Goal: Information Seeking & Learning: Learn about a topic

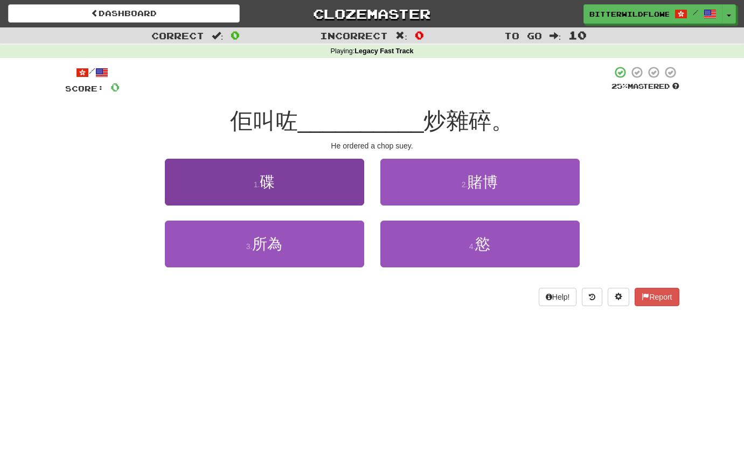
click at [269, 183] on span "碟" at bounding box center [267, 182] width 15 height 17
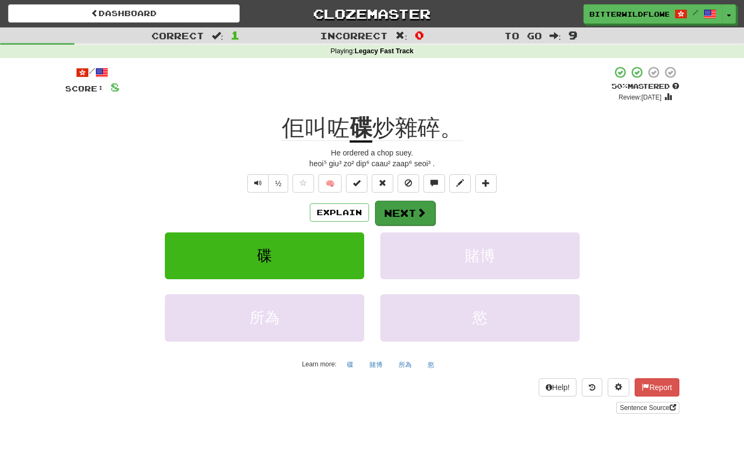
click at [404, 212] on button "Next" at bounding box center [405, 213] width 60 height 25
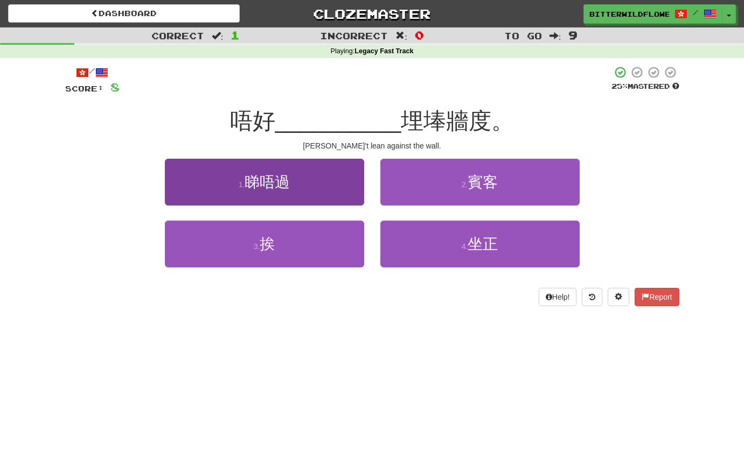
click at [285, 194] on button "1 . 睇唔過" at bounding box center [264, 182] width 199 height 47
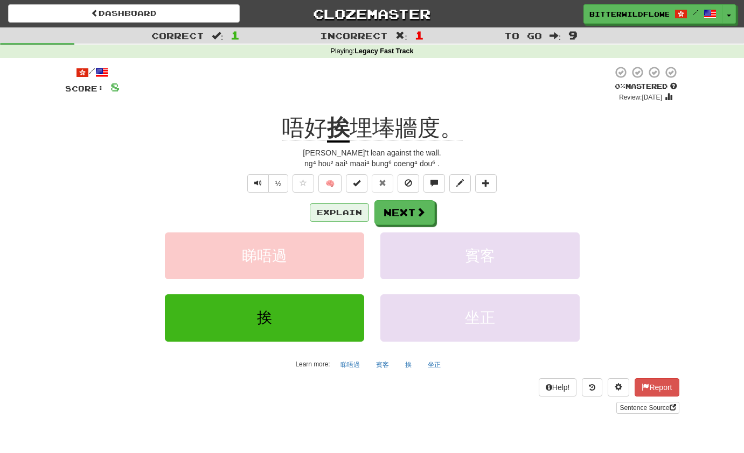
click at [342, 214] on button "Explain" at bounding box center [339, 213] width 59 height 18
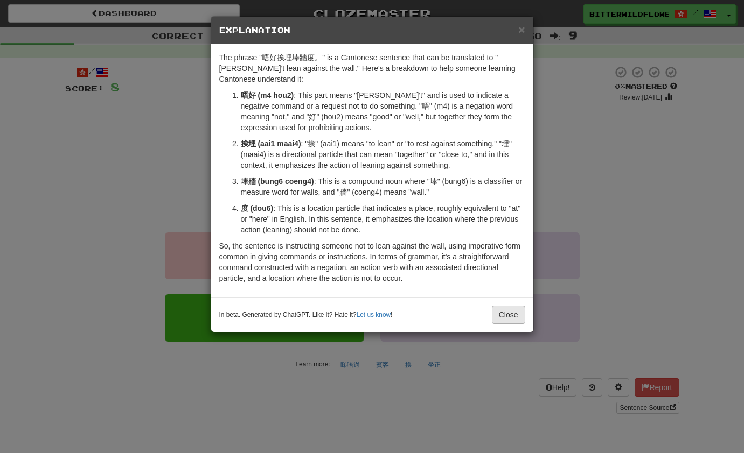
click at [508, 318] on button "Close" at bounding box center [508, 315] width 33 height 18
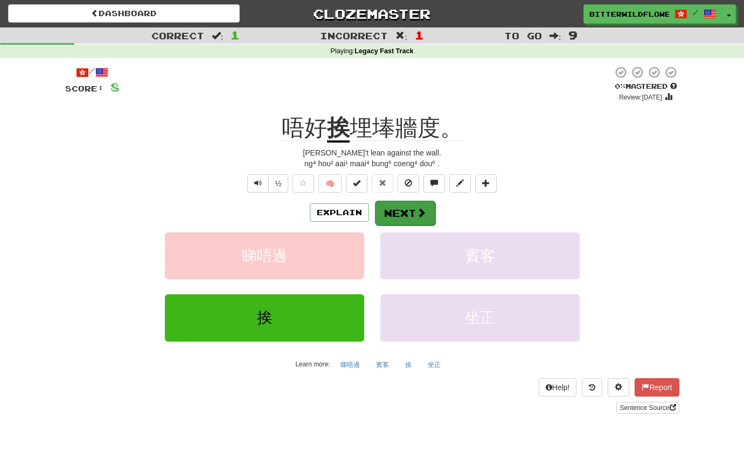
click at [410, 214] on button "Next" at bounding box center [405, 213] width 60 height 25
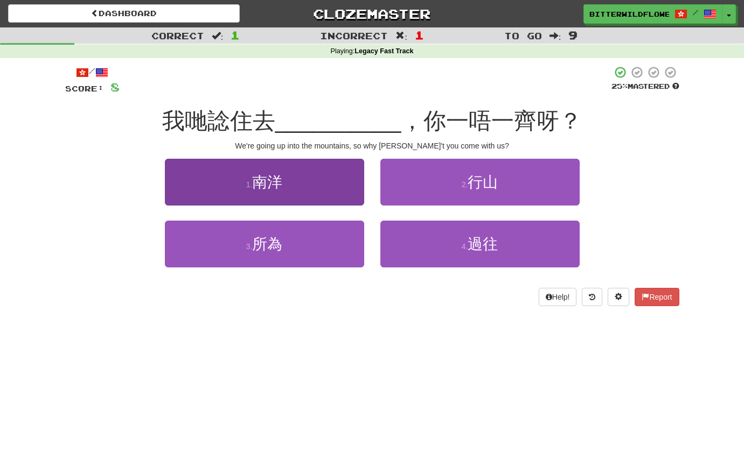
click at [276, 191] on button "1 . 南洋" at bounding box center [264, 182] width 199 height 47
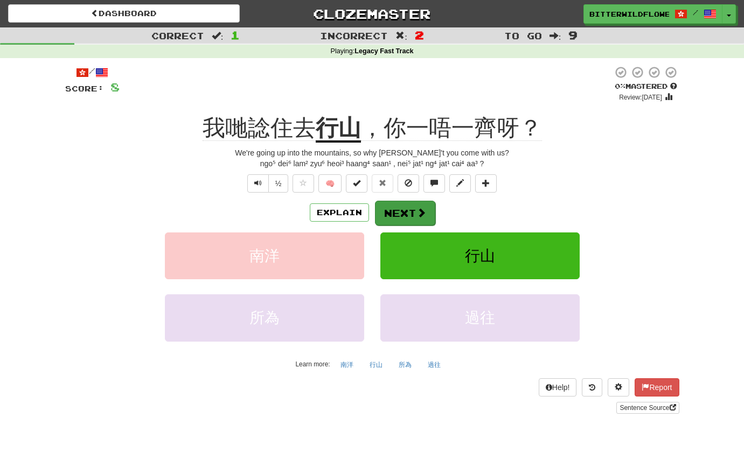
scroll to position [0, 1]
click at [400, 209] on button "Next" at bounding box center [405, 213] width 60 height 25
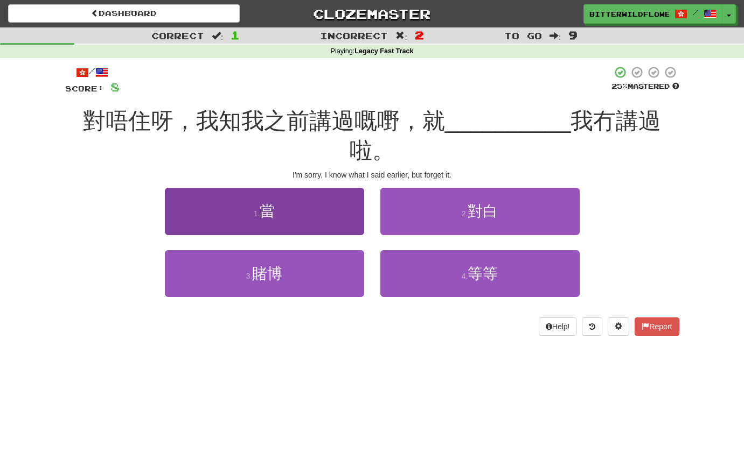
scroll to position [0, 0]
click at [278, 188] on button "1 . 當" at bounding box center [264, 211] width 199 height 47
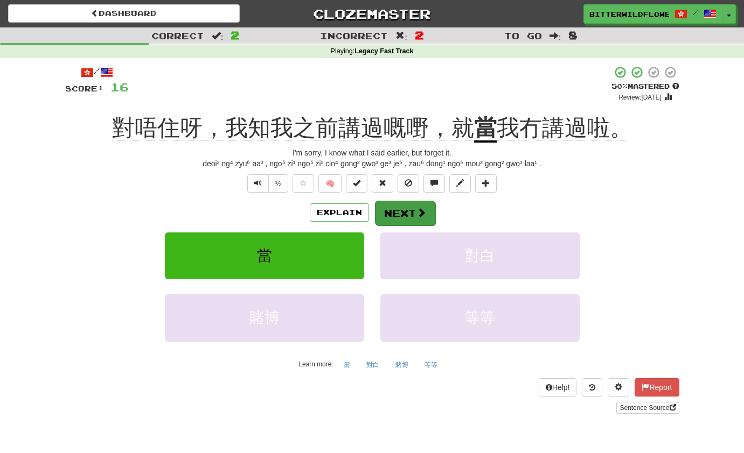
click at [396, 208] on button "Next" at bounding box center [405, 213] width 60 height 25
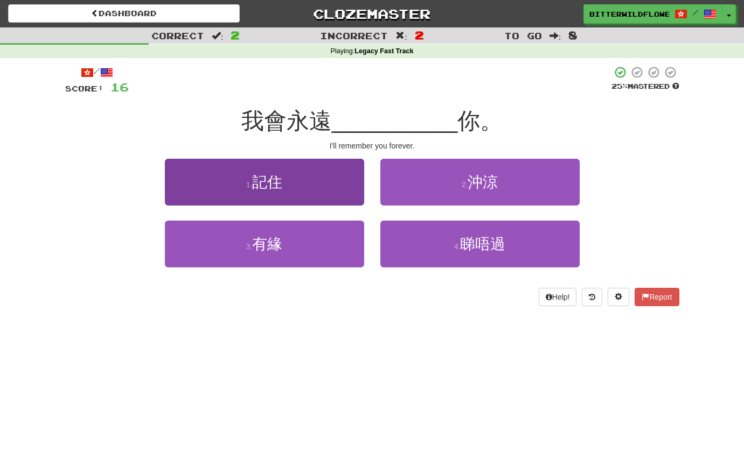
click at [261, 185] on span "記住" at bounding box center [267, 182] width 30 height 17
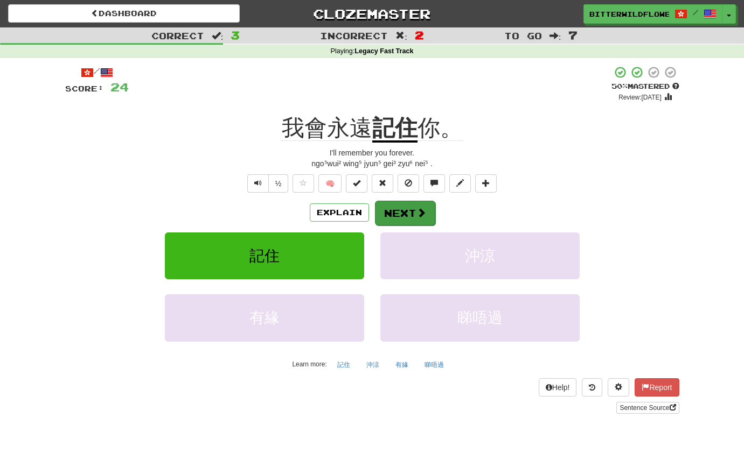
click at [405, 210] on button "Next" at bounding box center [405, 213] width 60 height 25
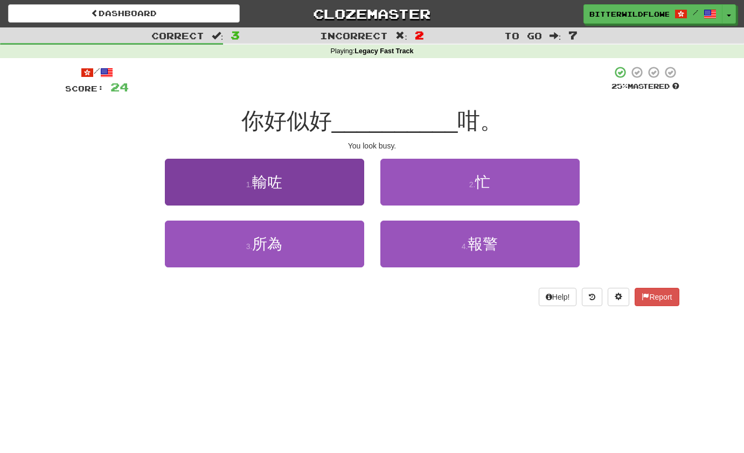
click at [272, 192] on button "1 . 輸咗" at bounding box center [264, 182] width 199 height 47
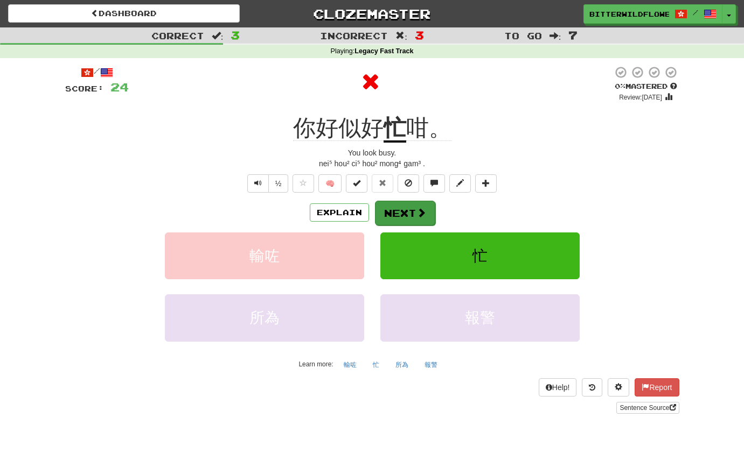
click at [408, 214] on button "Next" at bounding box center [405, 213] width 60 height 25
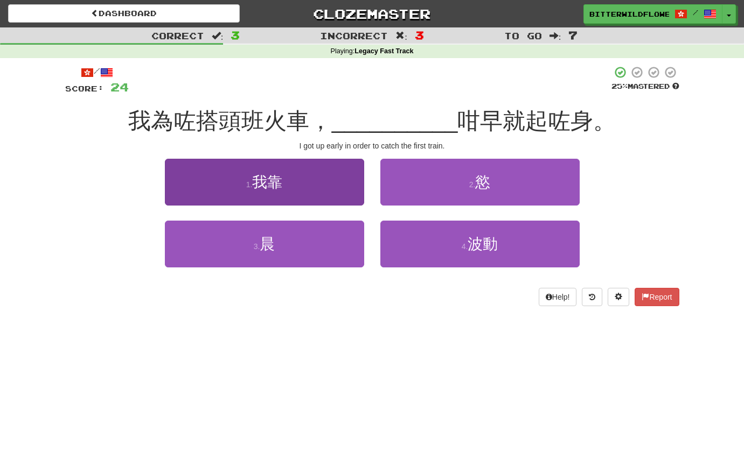
click at [296, 199] on button "1 . 我靠" at bounding box center [264, 182] width 199 height 47
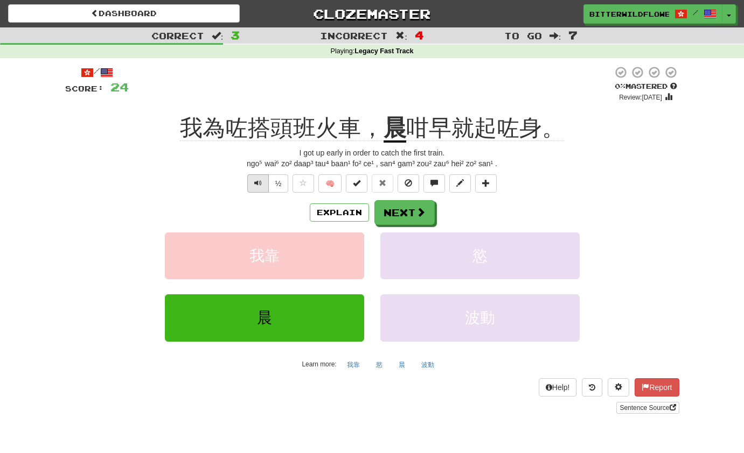
click at [257, 183] on span "Text-to-speech controls" at bounding box center [258, 183] width 8 height 8
click at [342, 210] on button "Explain" at bounding box center [339, 213] width 59 height 18
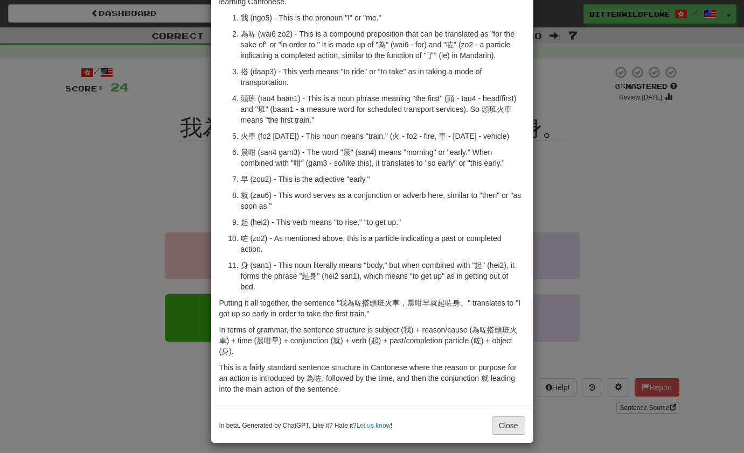
scroll to position [66, 0]
click at [513, 426] on button "Close" at bounding box center [508, 427] width 33 height 18
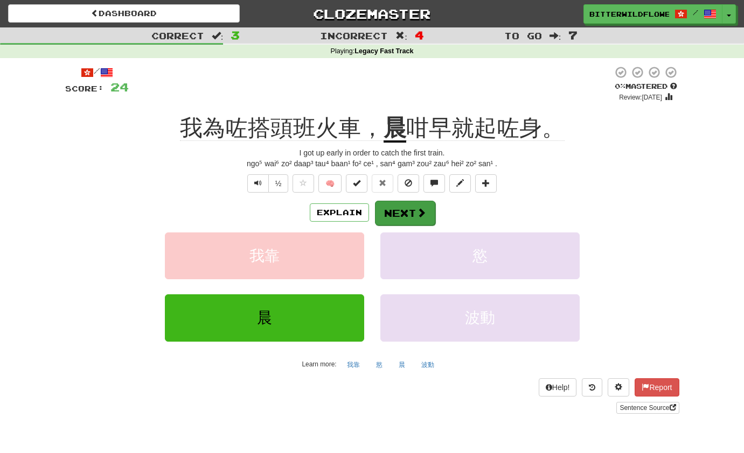
click at [406, 208] on button "Next" at bounding box center [405, 213] width 60 height 25
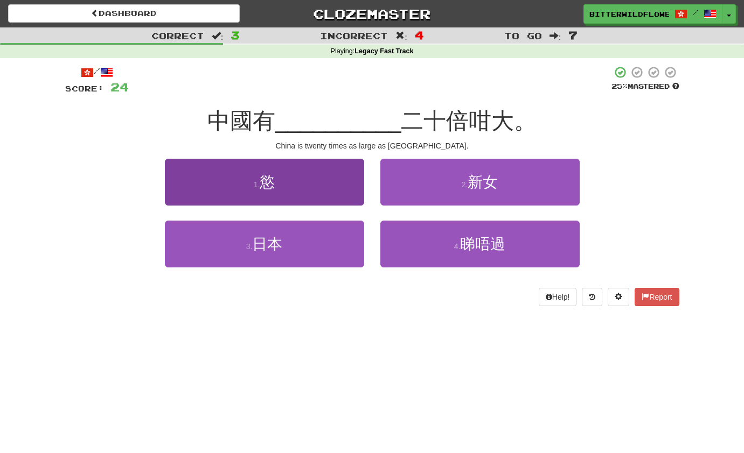
click at [287, 190] on button "1 . 慾" at bounding box center [264, 182] width 199 height 47
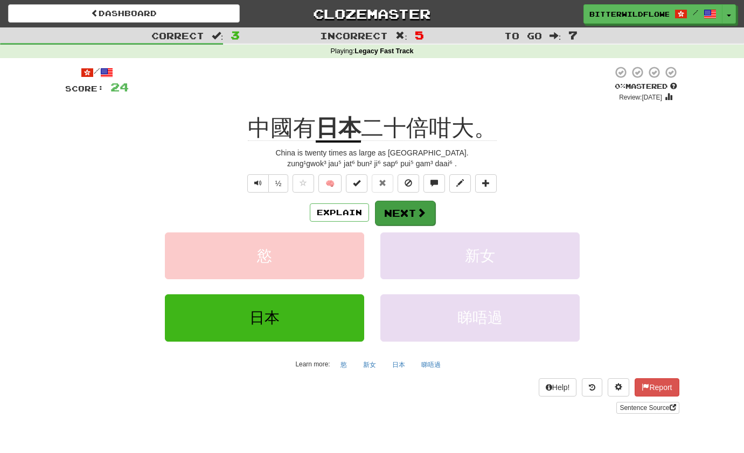
click at [408, 211] on button "Next" at bounding box center [405, 213] width 60 height 25
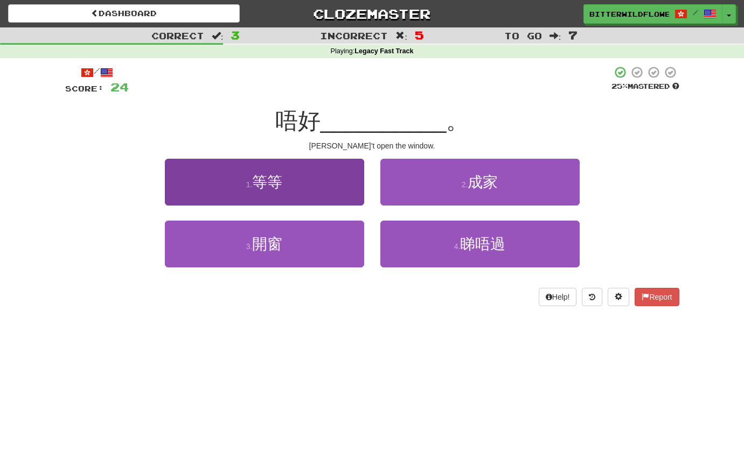
click at [272, 183] on span "等等" at bounding box center [267, 182] width 30 height 17
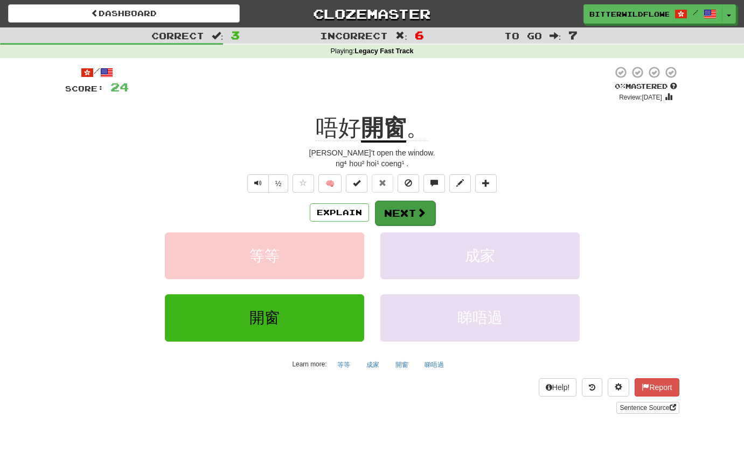
click at [407, 215] on button "Next" at bounding box center [405, 213] width 60 height 25
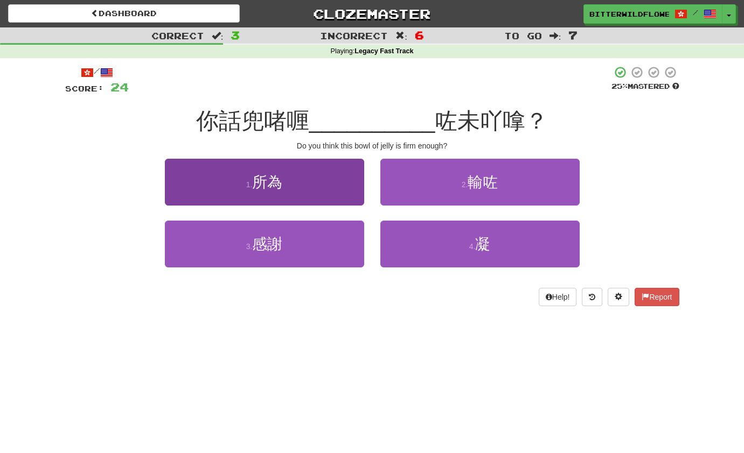
click at [282, 194] on button "1 . 所為" at bounding box center [264, 182] width 199 height 47
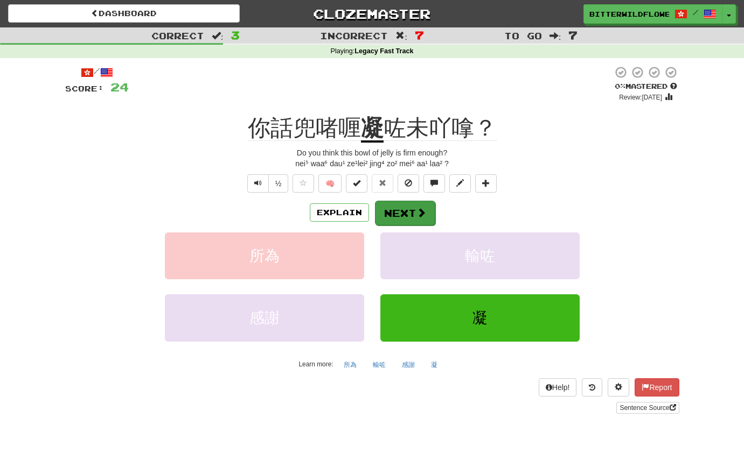
click at [402, 211] on button "Next" at bounding box center [405, 213] width 60 height 25
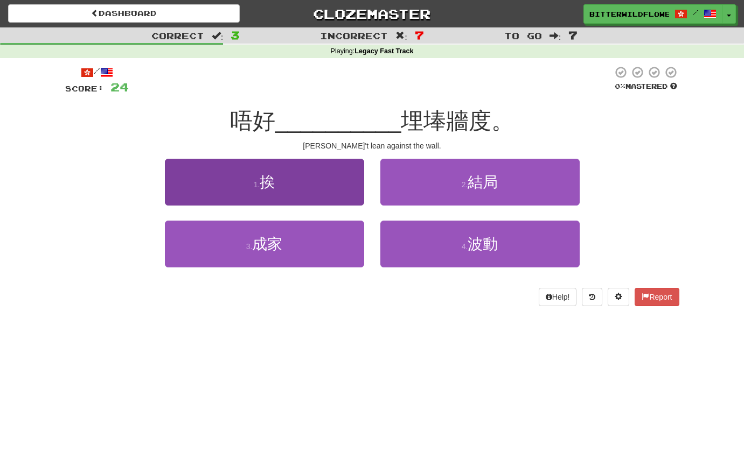
click at [277, 199] on button "1 . 挨" at bounding box center [264, 182] width 199 height 47
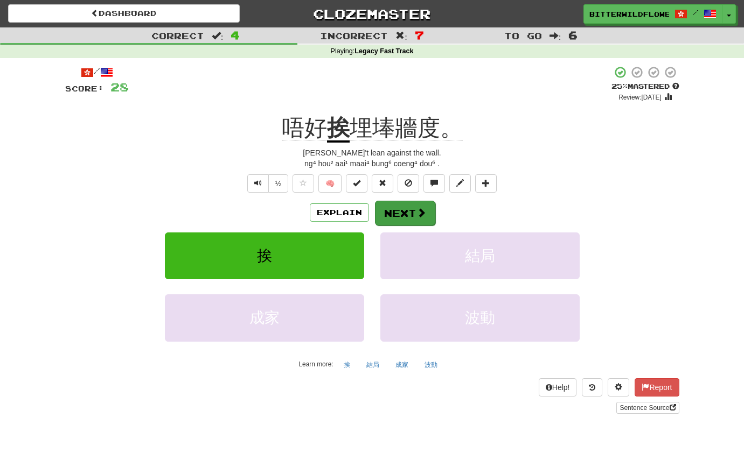
click at [407, 214] on button "Next" at bounding box center [405, 213] width 60 height 25
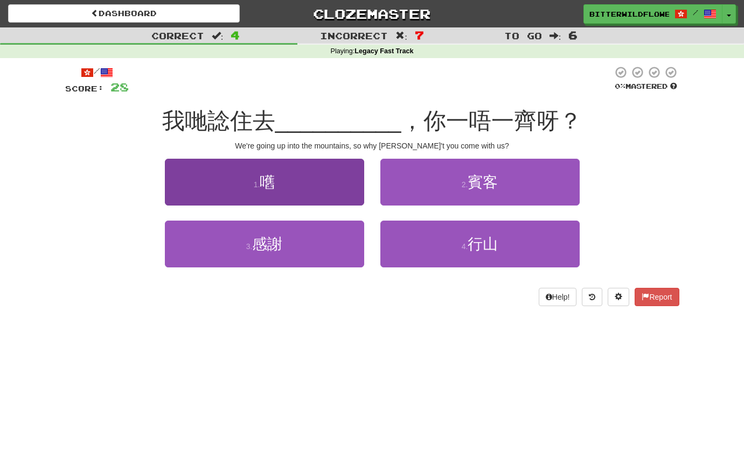
click at [295, 198] on button "1 . 嚿" at bounding box center [264, 182] width 199 height 47
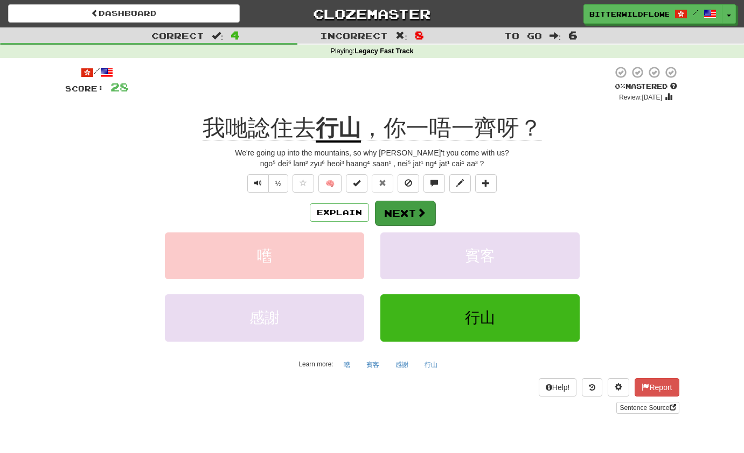
click at [388, 213] on button "Next" at bounding box center [405, 213] width 60 height 25
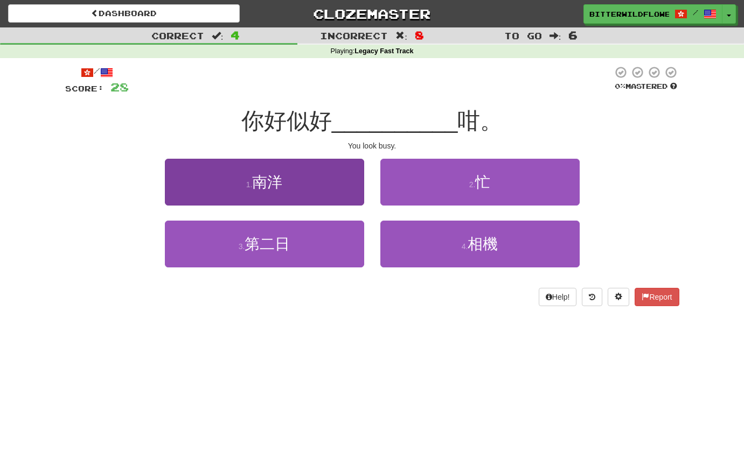
click at [269, 191] on button "1 . 南洋" at bounding box center [264, 182] width 199 height 47
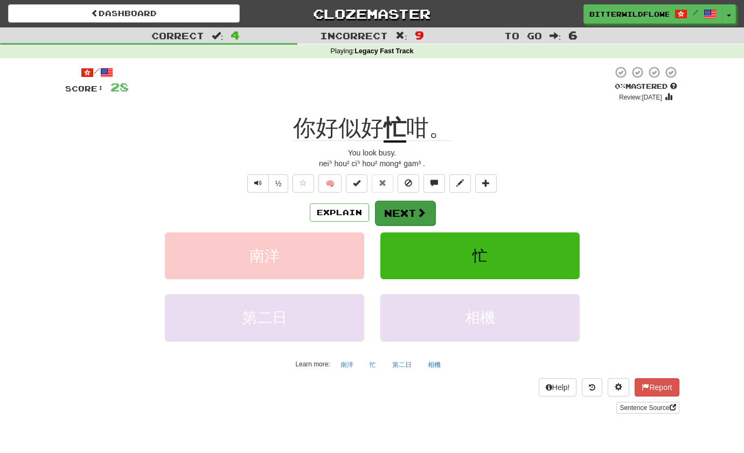
click at [403, 212] on button "Next" at bounding box center [405, 213] width 60 height 25
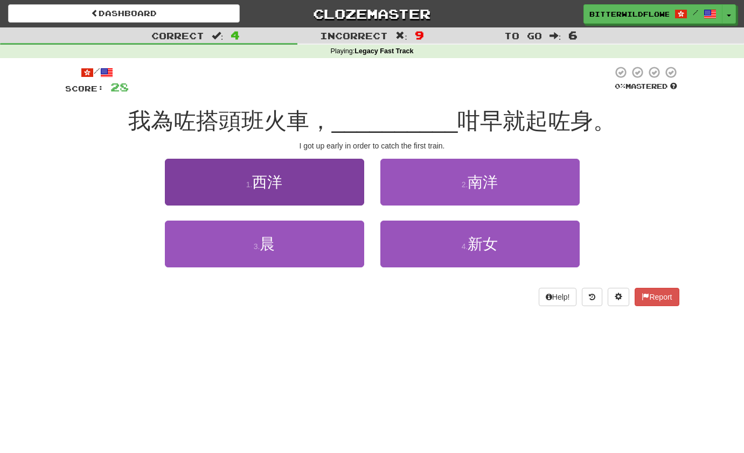
click at [282, 197] on button "1 . 西洋" at bounding box center [264, 182] width 199 height 47
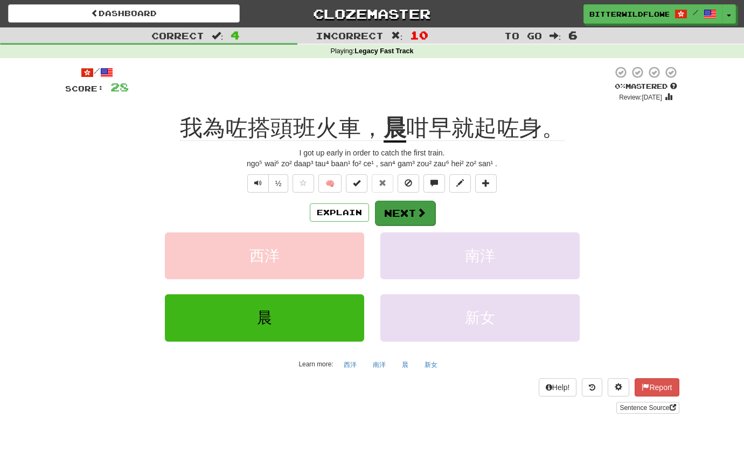
click at [403, 211] on button "Next" at bounding box center [405, 213] width 60 height 25
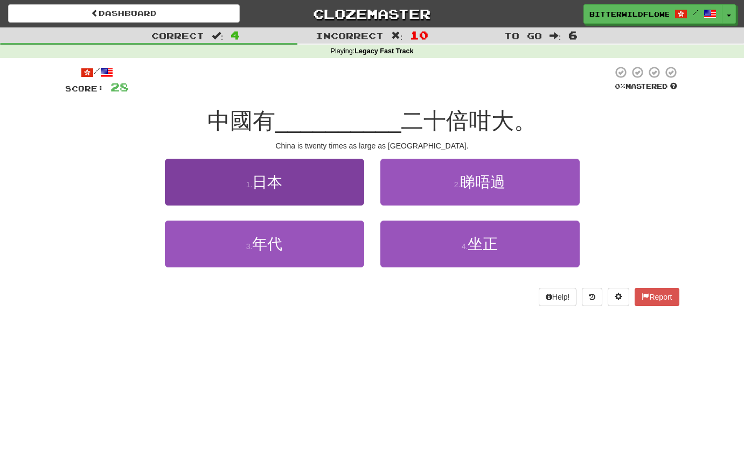
click at [274, 192] on button "1 . 日本" at bounding box center [264, 182] width 199 height 47
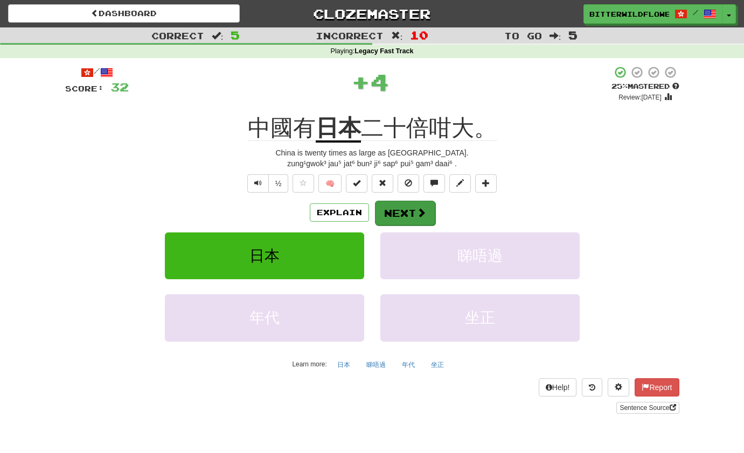
click at [400, 209] on button "Next" at bounding box center [405, 213] width 60 height 25
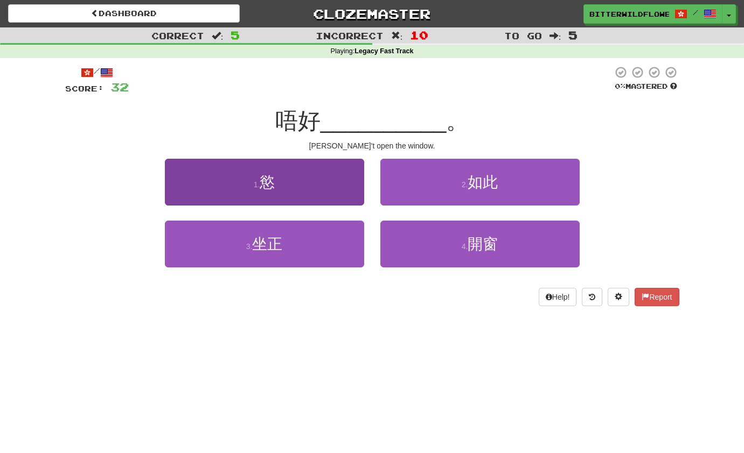
click at [284, 184] on button "1 . 慾" at bounding box center [264, 182] width 199 height 47
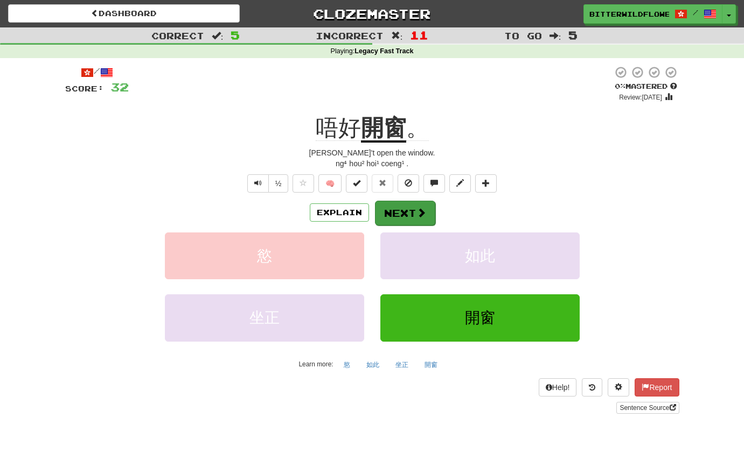
click at [404, 214] on button "Next" at bounding box center [405, 213] width 60 height 25
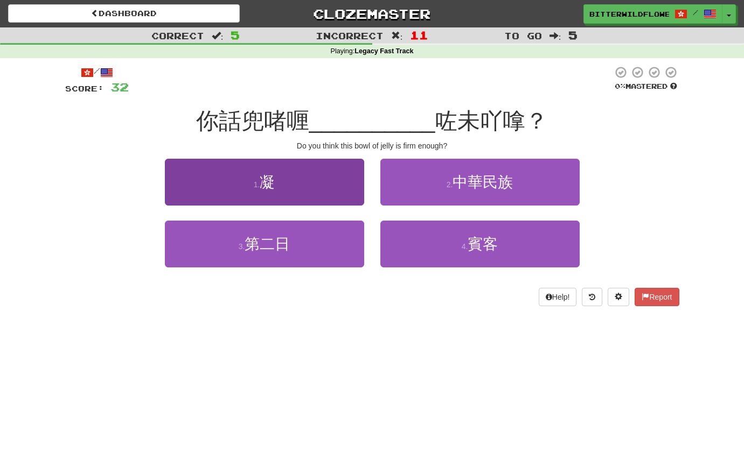
click at [273, 188] on span "凝" at bounding box center [267, 182] width 15 height 17
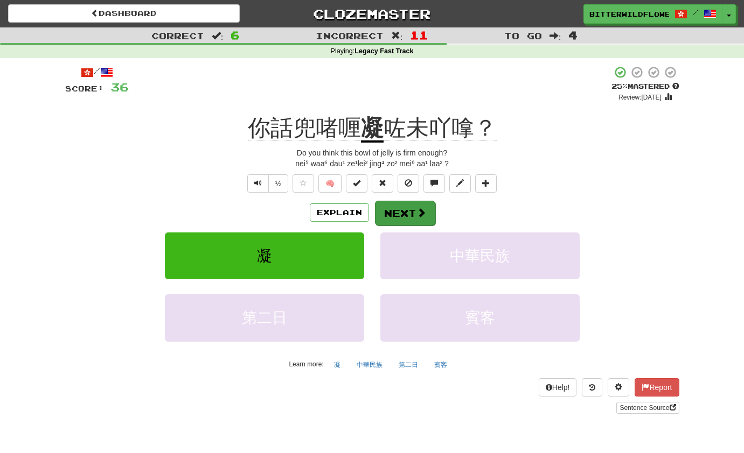
click at [402, 217] on button "Next" at bounding box center [405, 213] width 60 height 25
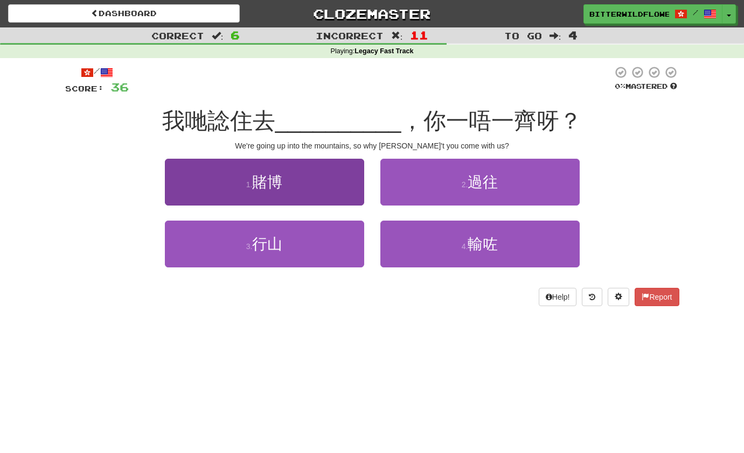
click at [281, 193] on button "1 . 賭博" at bounding box center [264, 182] width 199 height 47
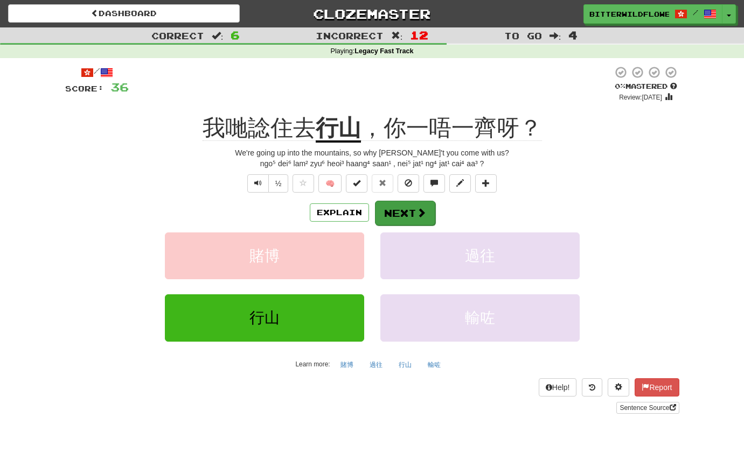
click at [396, 213] on button "Next" at bounding box center [405, 213] width 60 height 25
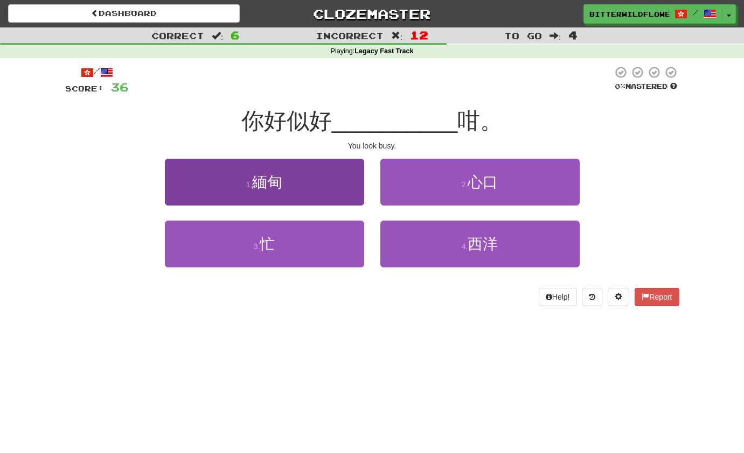
click at [271, 194] on button "1 . 緬甸" at bounding box center [264, 182] width 199 height 47
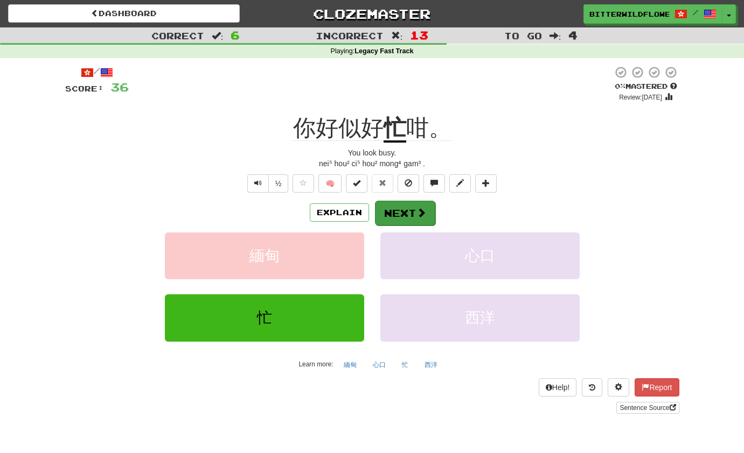
click at [398, 210] on button "Next" at bounding box center [405, 213] width 60 height 25
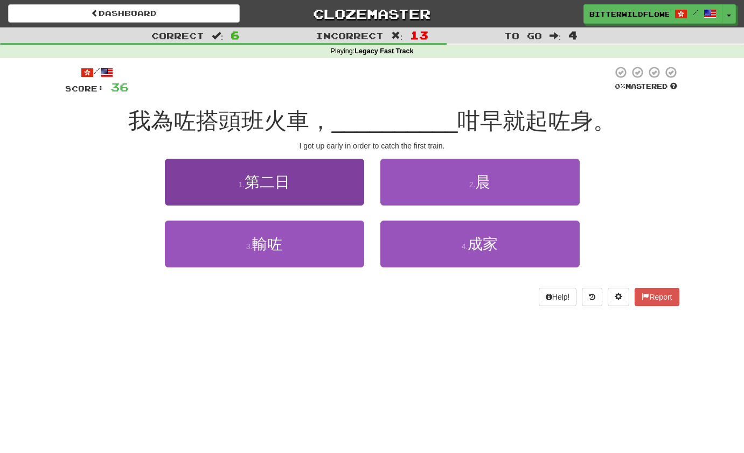
click at [272, 191] on button "1 . 第二日" at bounding box center [264, 182] width 199 height 47
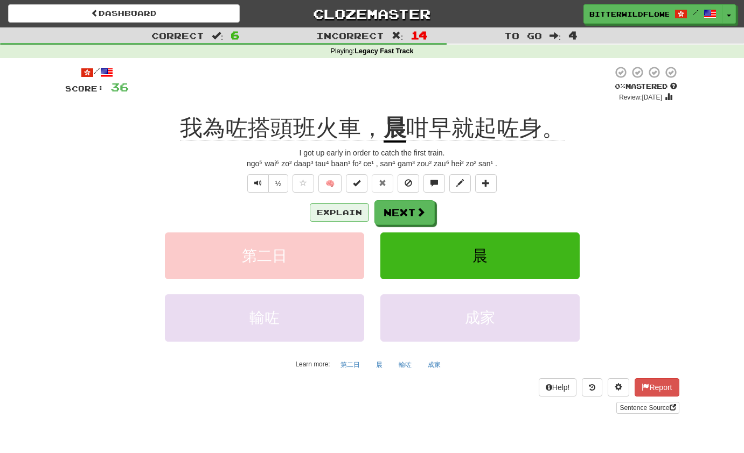
scroll to position [0, 0]
click at [404, 214] on button "Next" at bounding box center [405, 213] width 60 height 25
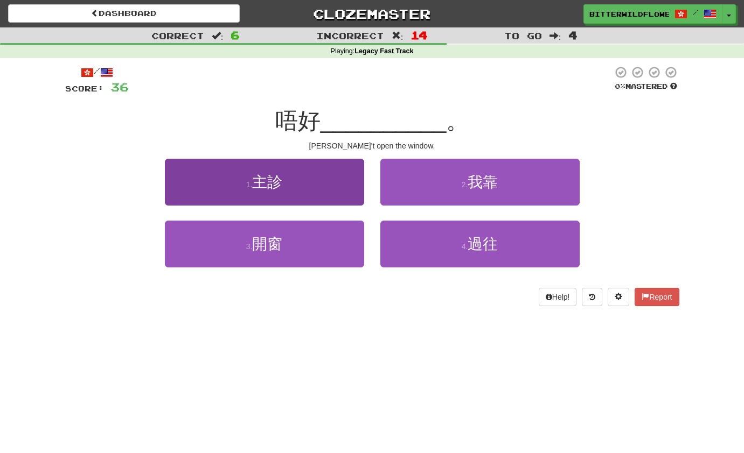
click at [290, 191] on button "1 . 主診" at bounding box center [264, 182] width 199 height 47
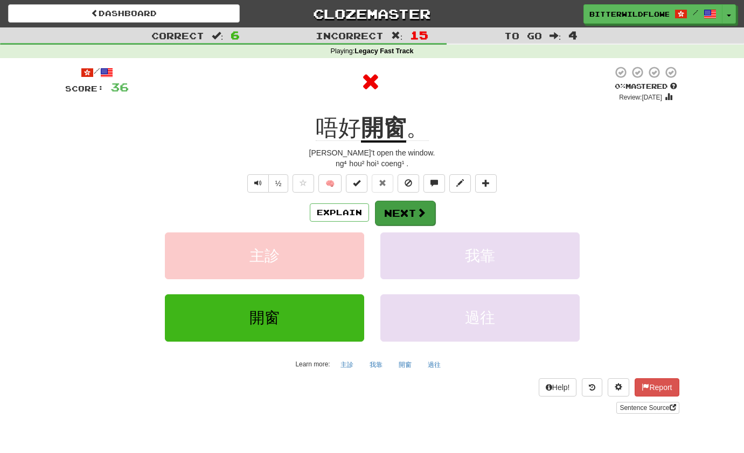
click at [397, 211] on button "Next" at bounding box center [405, 213] width 60 height 25
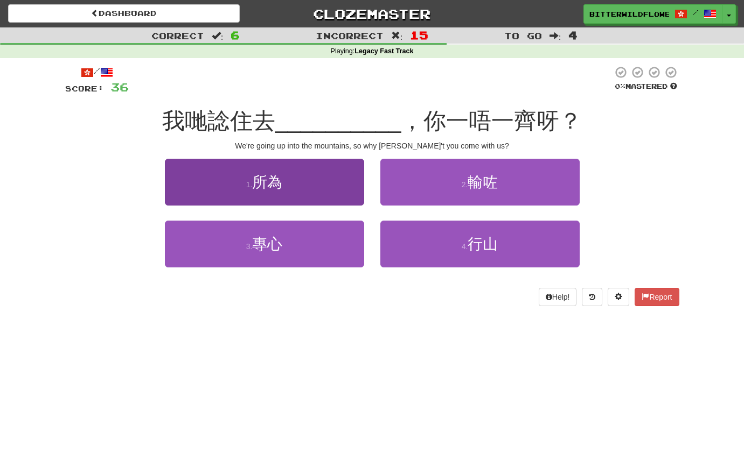
click at [293, 190] on button "1 . 所為" at bounding box center [264, 182] width 199 height 47
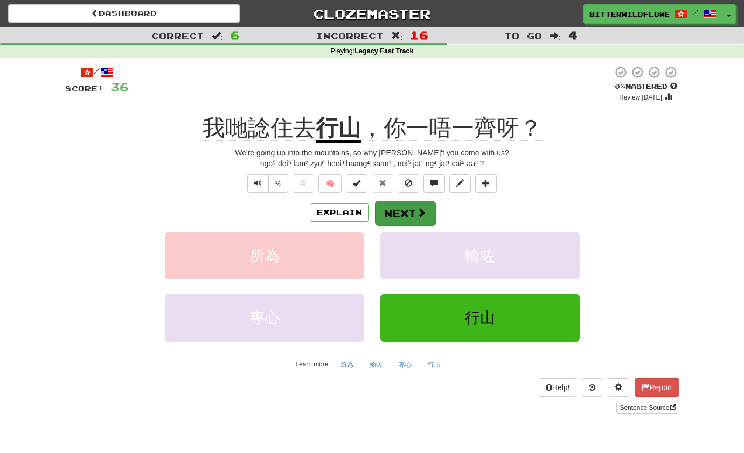
click at [403, 212] on button "Next" at bounding box center [405, 213] width 60 height 25
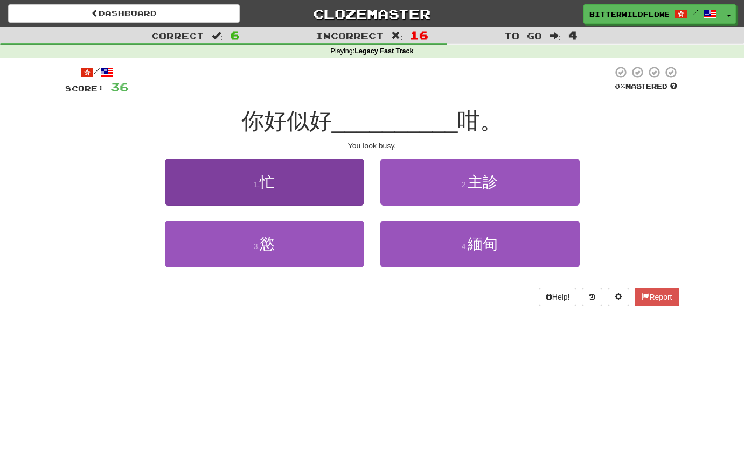
click at [272, 189] on span "忙" at bounding box center [267, 182] width 15 height 17
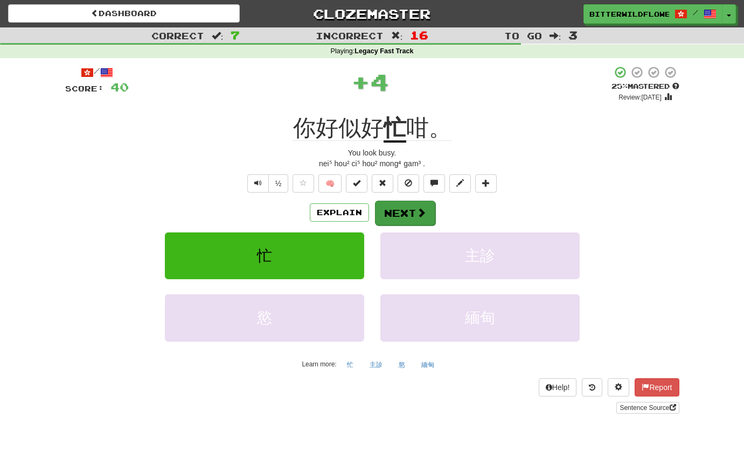
click at [403, 212] on button "Next" at bounding box center [405, 213] width 60 height 25
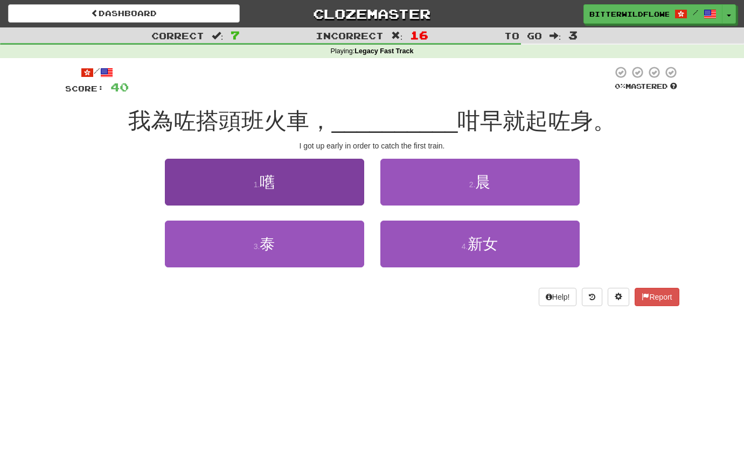
click at [282, 194] on button "1 . 嚿" at bounding box center [264, 182] width 199 height 47
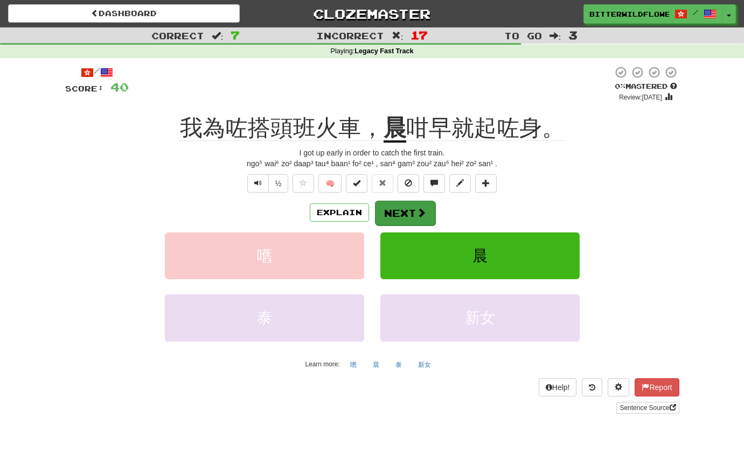
click at [403, 211] on button "Next" at bounding box center [405, 213] width 60 height 25
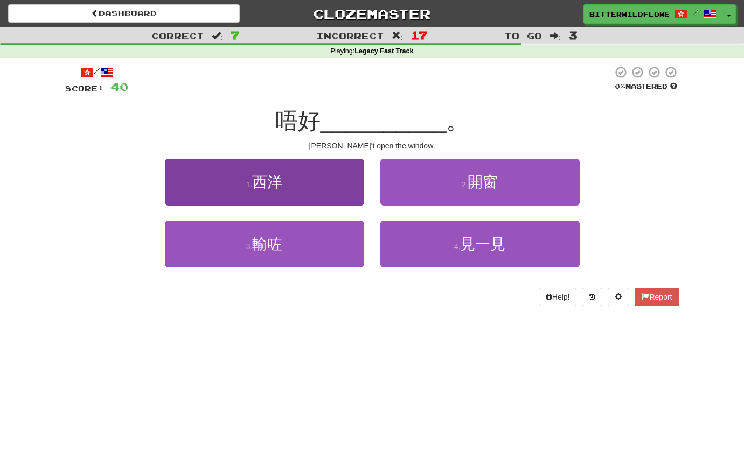
click at [264, 187] on span "西洋" at bounding box center [267, 182] width 30 height 17
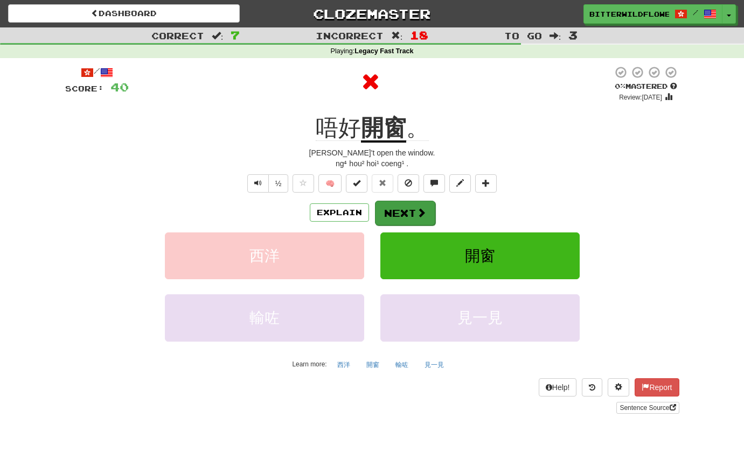
click at [403, 216] on button "Next" at bounding box center [405, 213] width 60 height 25
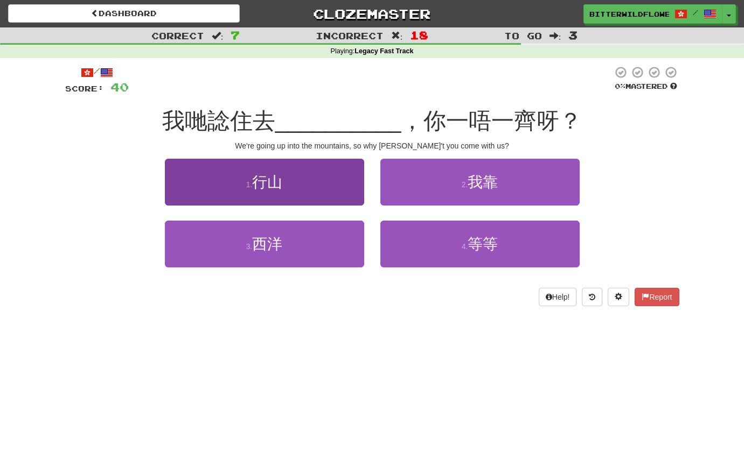
click at [299, 186] on button "1 . [GEOGRAPHIC_DATA]" at bounding box center [264, 182] width 199 height 47
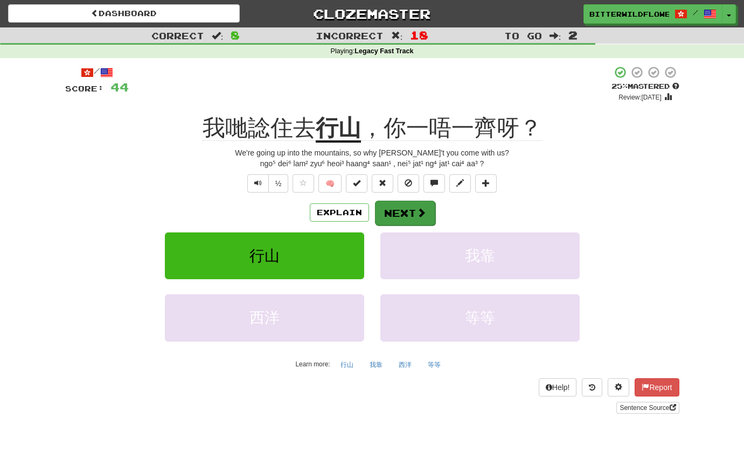
click at [404, 213] on button "Next" at bounding box center [405, 213] width 60 height 25
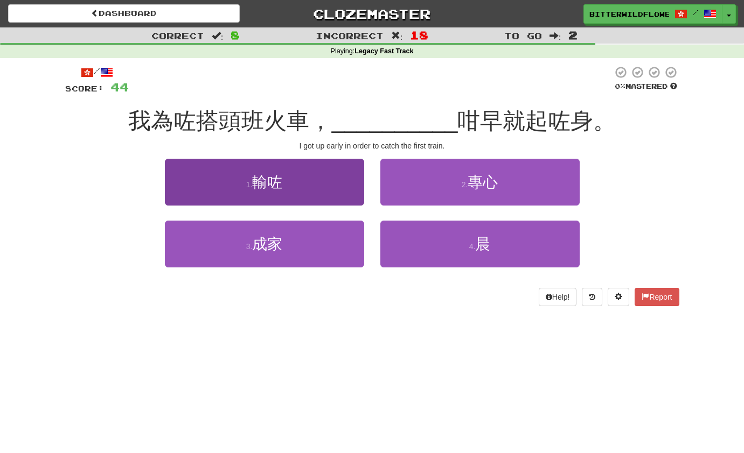
click at [280, 188] on span "輸咗" at bounding box center [267, 182] width 30 height 17
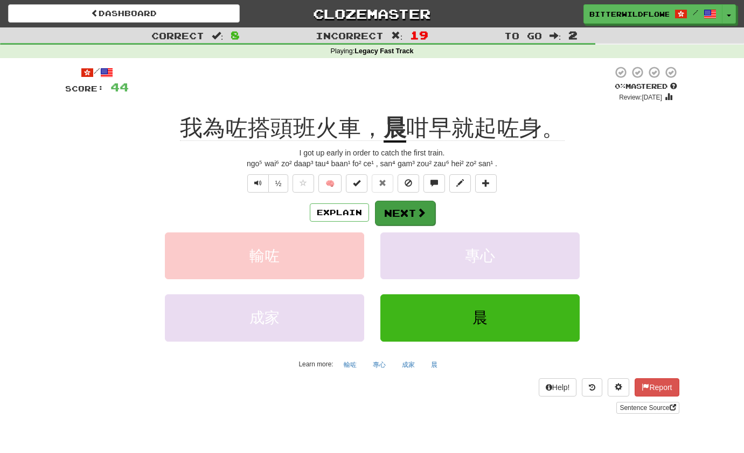
click at [404, 211] on button "Next" at bounding box center [405, 213] width 60 height 25
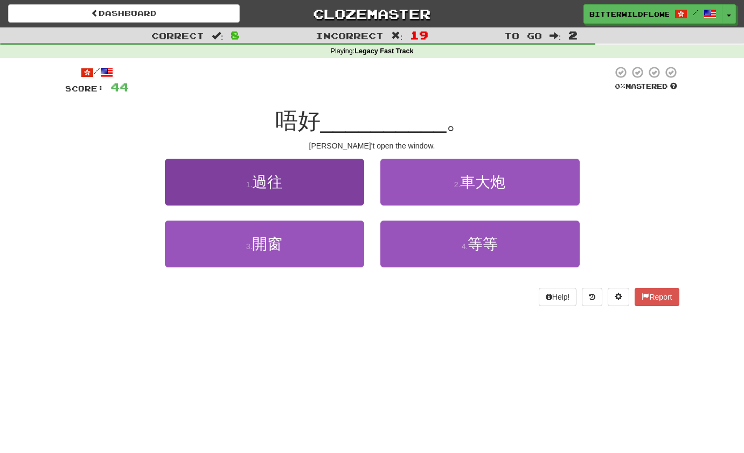
click at [289, 191] on button "1 . 過往" at bounding box center [264, 182] width 199 height 47
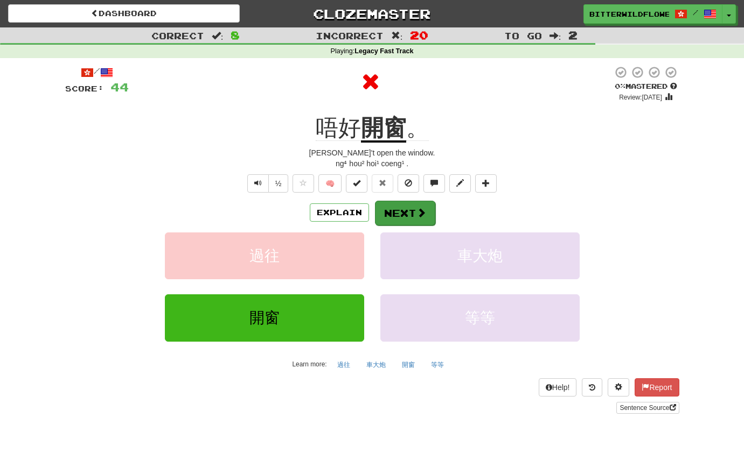
click at [394, 208] on button "Next" at bounding box center [405, 213] width 60 height 25
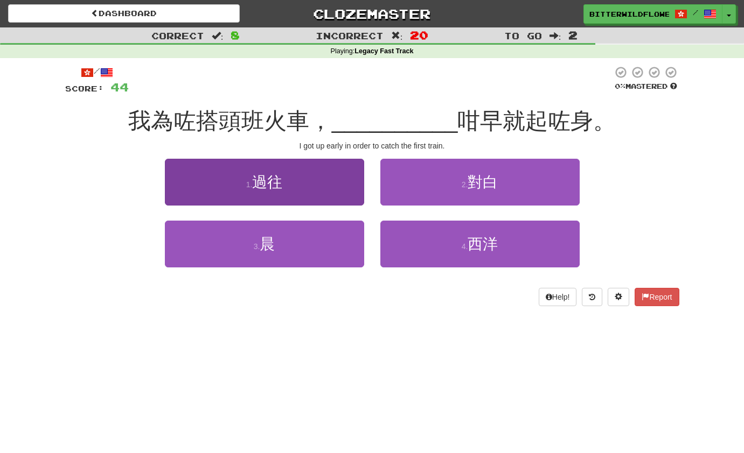
click at [281, 183] on span "過往" at bounding box center [267, 182] width 30 height 17
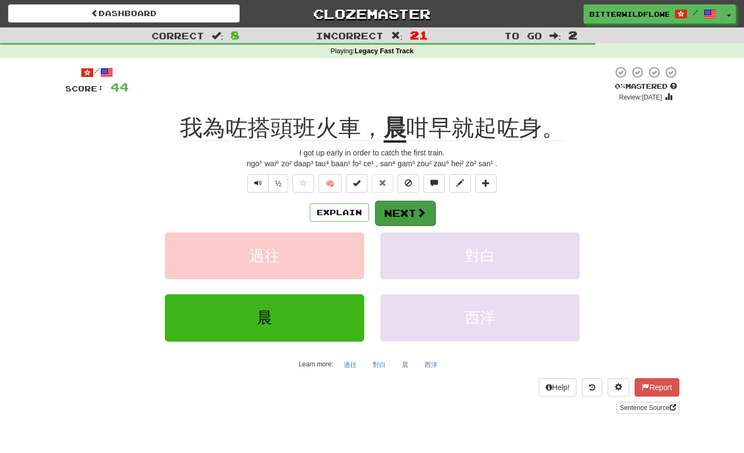
click at [405, 213] on button "Next" at bounding box center [405, 213] width 60 height 25
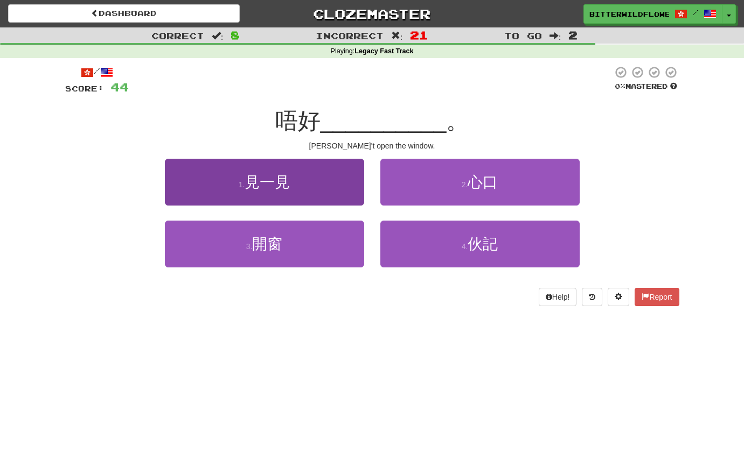
click at [290, 193] on button "1 . 見一見" at bounding box center [264, 182] width 199 height 47
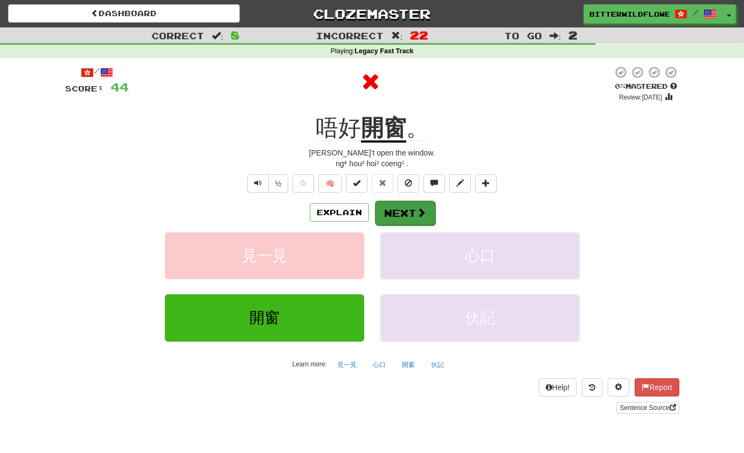
click at [398, 209] on button "Next" at bounding box center [405, 213] width 60 height 25
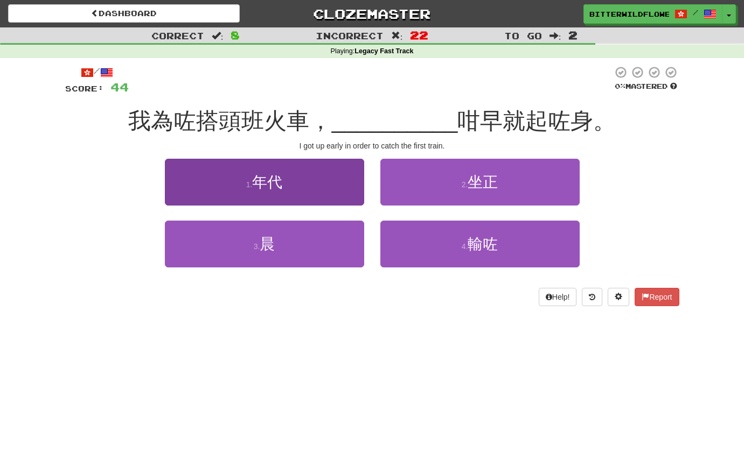
click at [297, 201] on button "1 . 年代" at bounding box center [264, 182] width 199 height 47
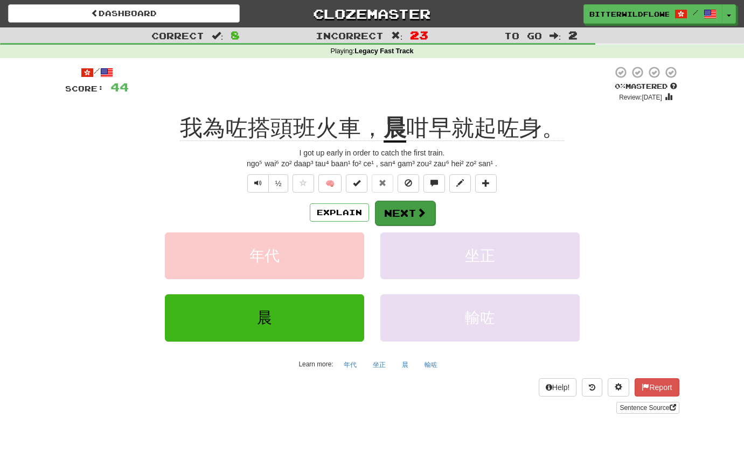
click at [399, 207] on button "Next" at bounding box center [405, 213] width 60 height 25
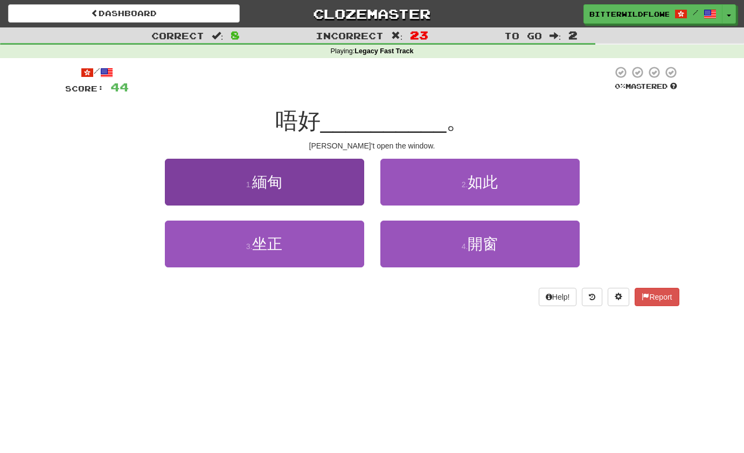
click at [289, 178] on button "1 . 緬甸" at bounding box center [264, 182] width 199 height 47
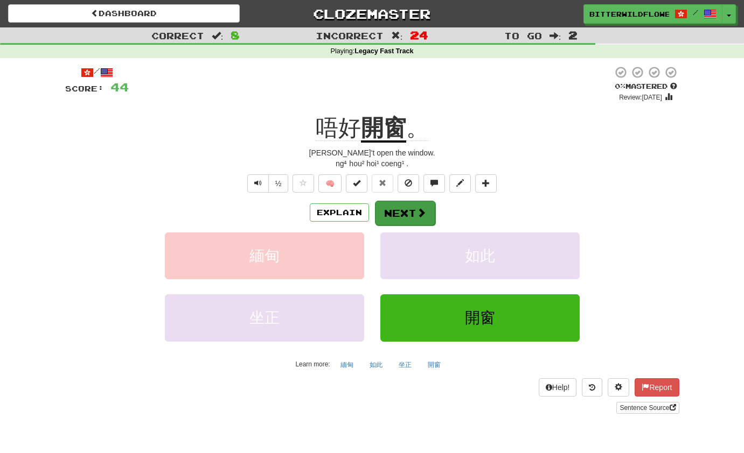
click at [394, 208] on button "Next" at bounding box center [405, 213] width 60 height 25
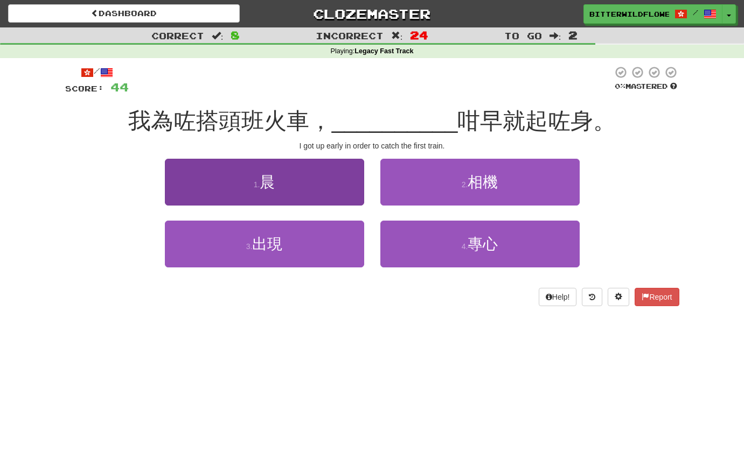
click at [294, 192] on button "1 . 晨" at bounding box center [264, 182] width 199 height 47
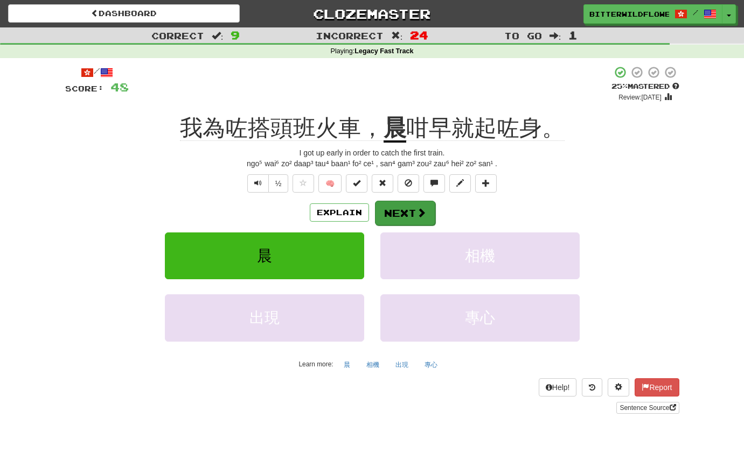
click at [405, 213] on button "Next" at bounding box center [405, 213] width 60 height 25
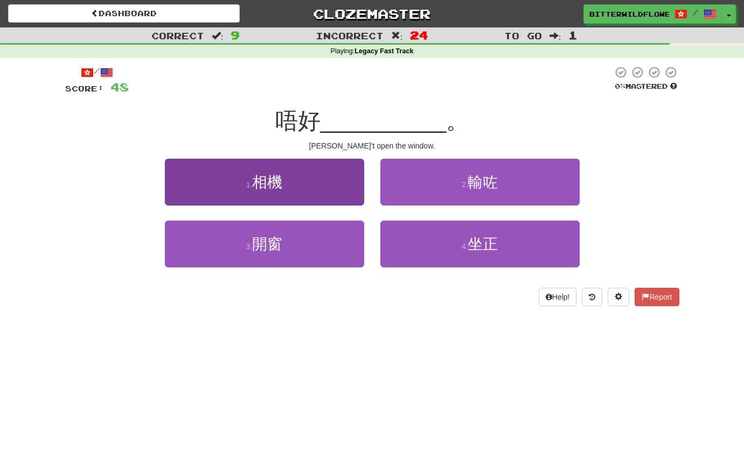
click at [289, 194] on button "1 . 相機" at bounding box center [264, 182] width 199 height 47
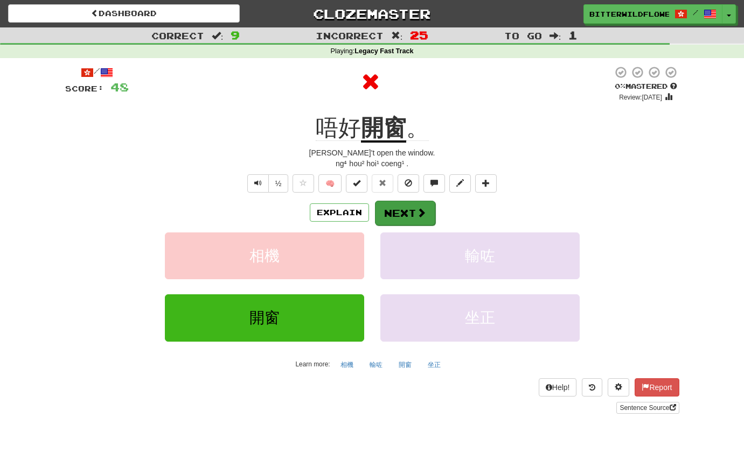
click at [394, 205] on button "Next" at bounding box center [405, 213] width 60 height 25
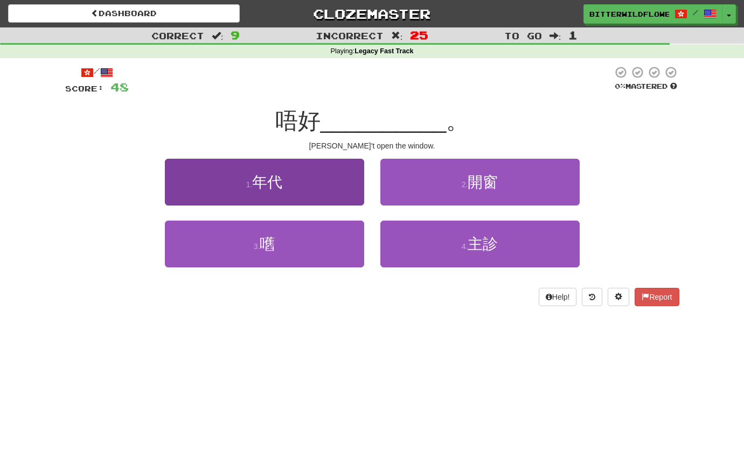
click at [279, 184] on span "年代" at bounding box center [267, 182] width 30 height 17
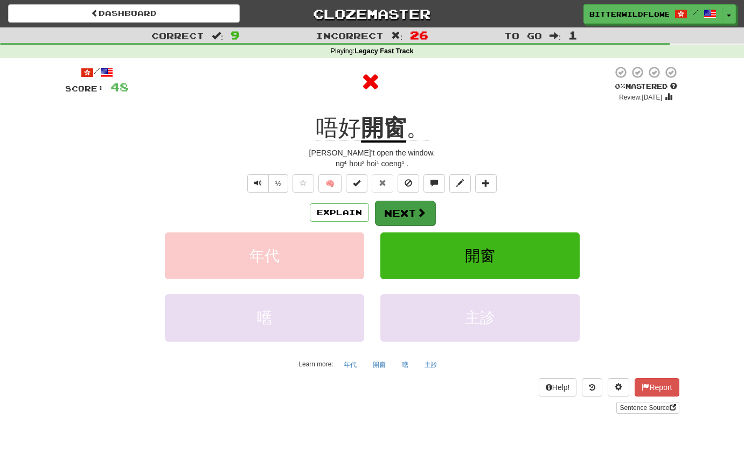
click at [398, 208] on button "Next" at bounding box center [405, 213] width 60 height 25
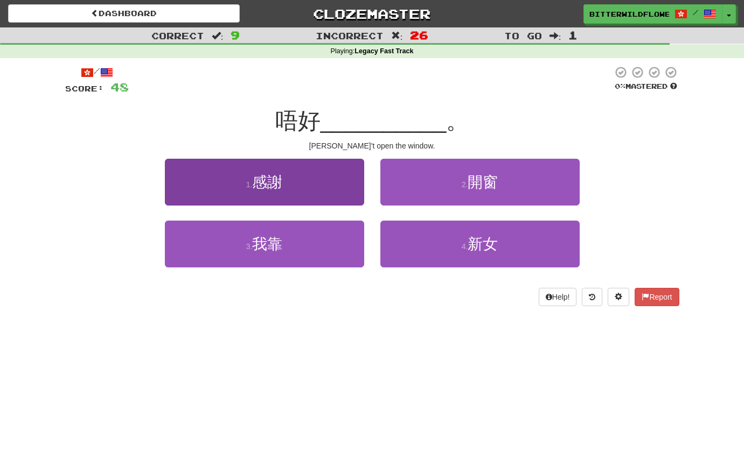
click at [285, 187] on button "1 . 感謝" at bounding box center [264, 182] width 199 height 47
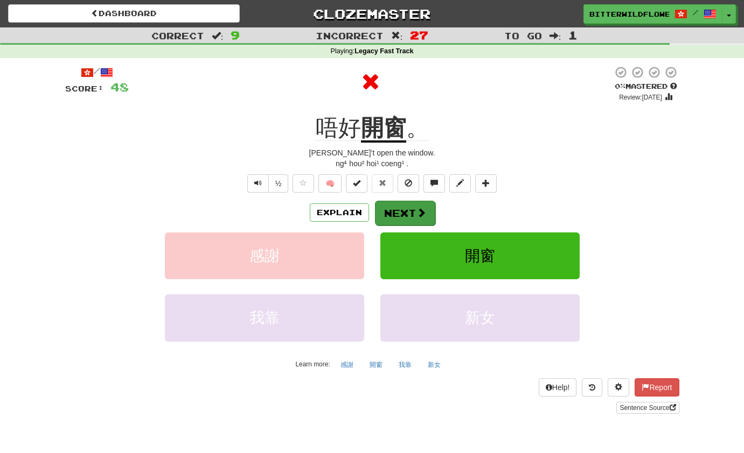
click at [398, 207] on button "Next" at bounding box center [405, 213] width 60 height 25
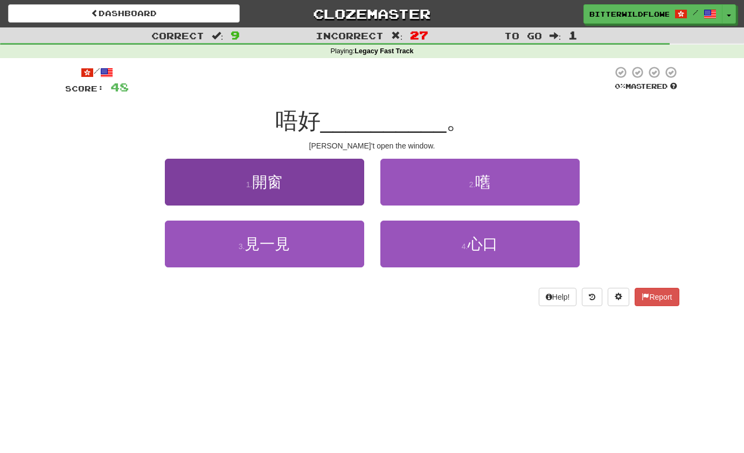
click at [286, 186] on button "1 . 開窗" at bounding box center [264, 182] width 199 height 47
